Goal: Task Accomplishment & Management: Complete application form

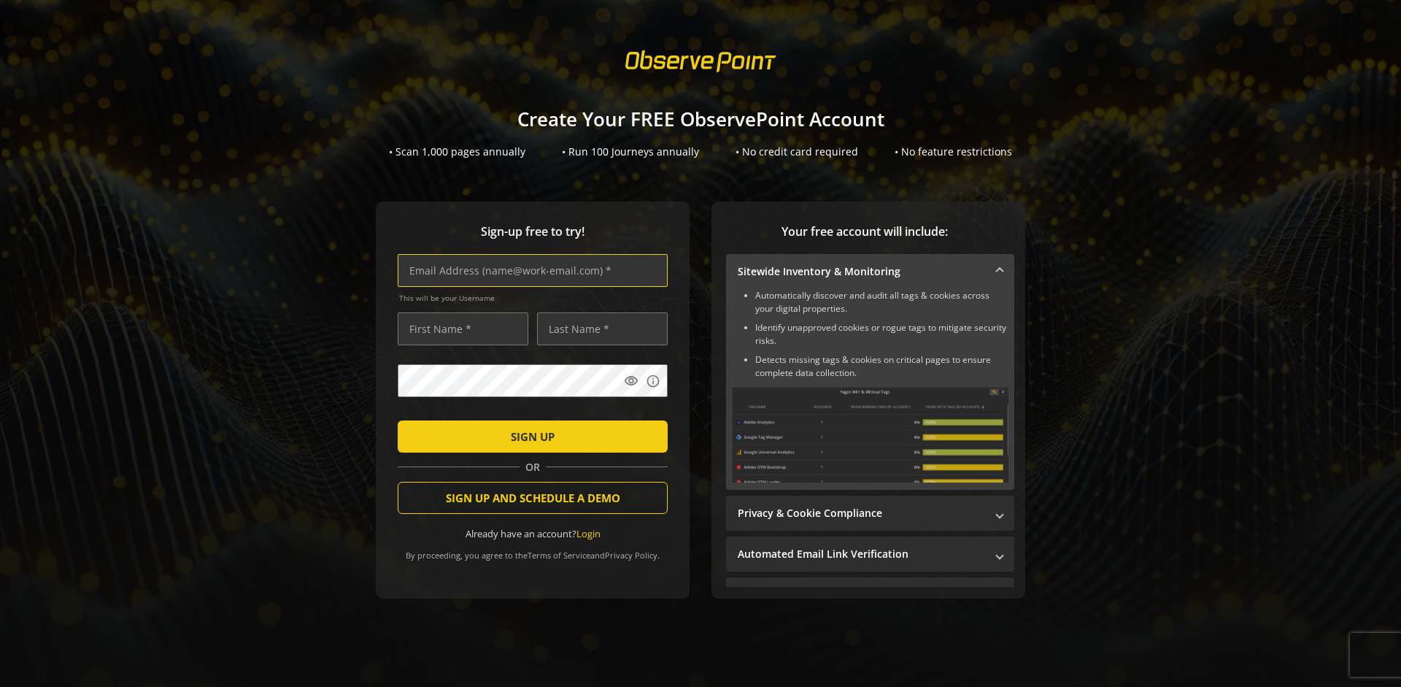
click at [529, 270] on input "text" at bounding box center [533, 270] width 270 height 33
type input "[EMAIL_ADDRESS][DOMAIN_NAME]"
click at [459, 328] on input "text" at bounding box center [463, 328] width 131 height 33
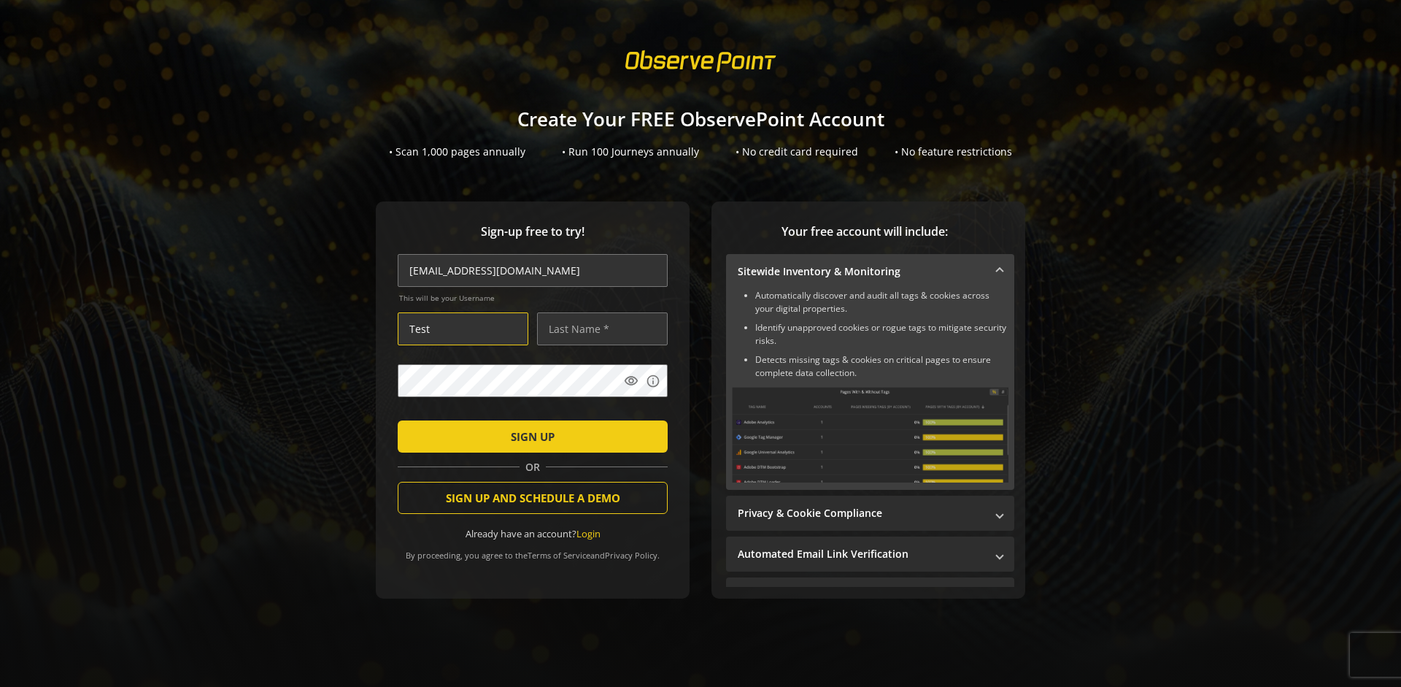
type input "Test"
click at [598, 328] on input "text" at bounding box center [602, 328] width 131 height 33
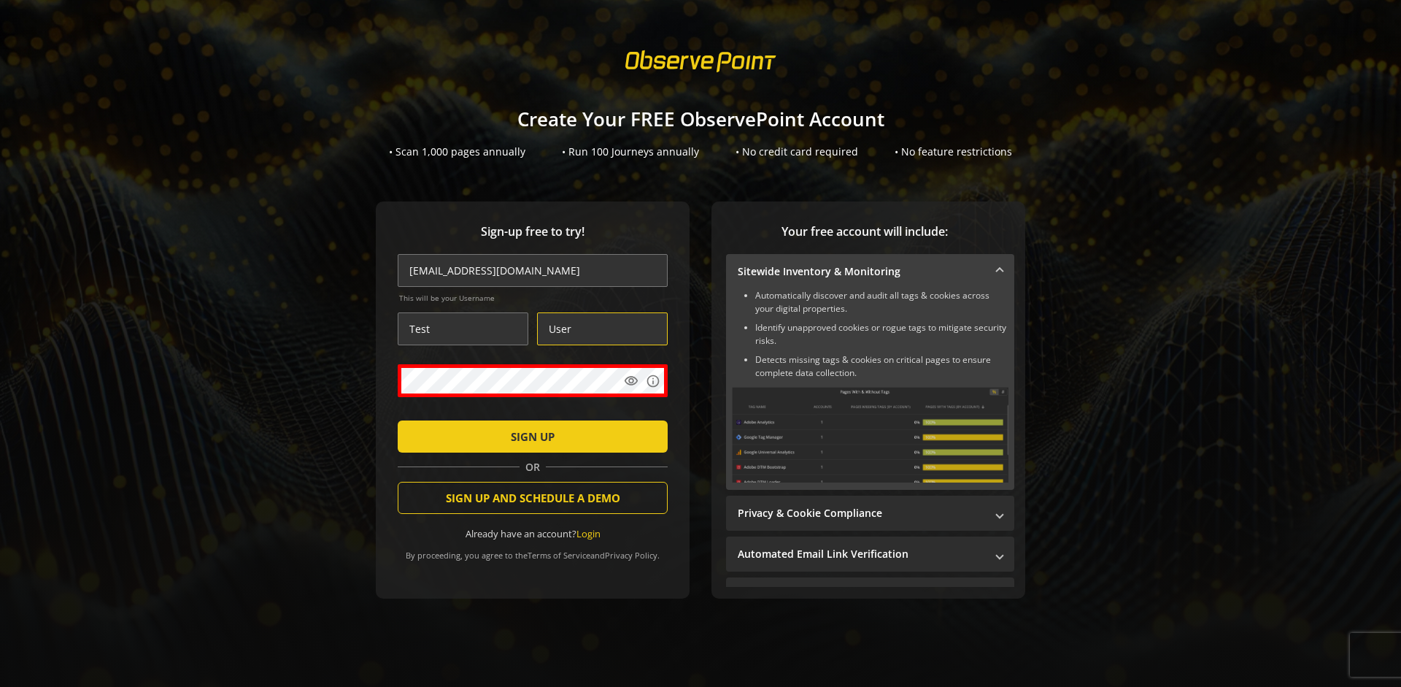
type input "User"
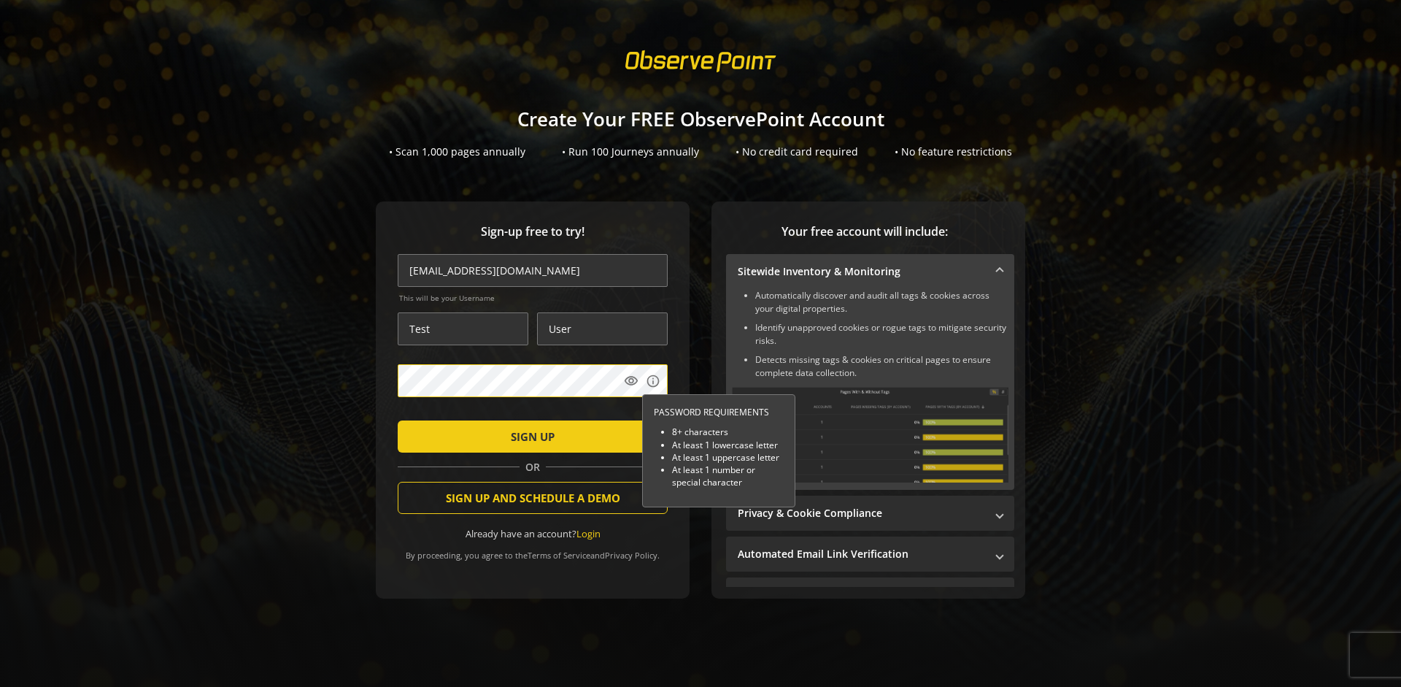
click at [529, 436] on span "SIGN UP" at bounding box center [533, 436] width 44 height 26
